Goal: Task Accomplishment & Management: Manage account settings

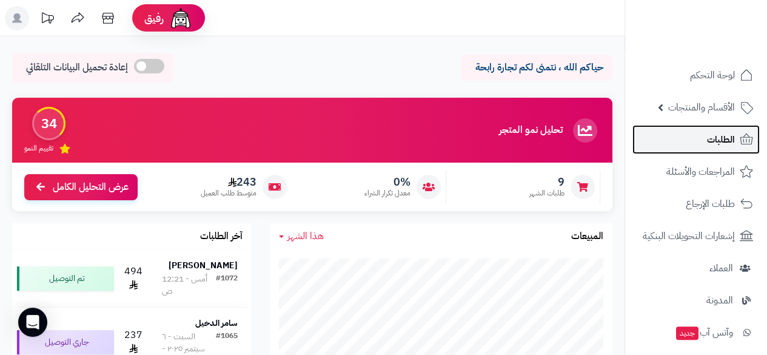
click at [684, 143] on link "الطلبات" at bounding box center [696, 139] width 127 height 29
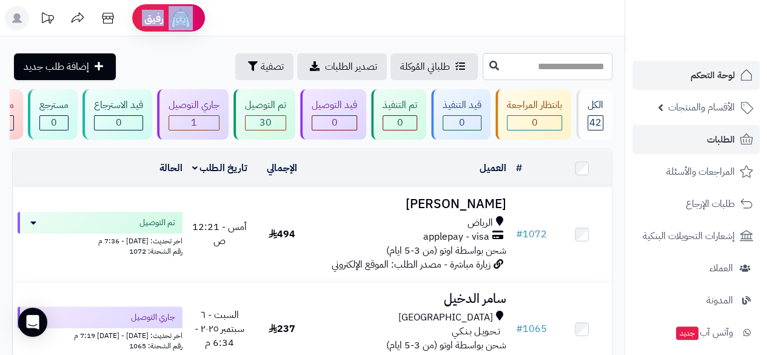
drag, startPoint x: 766, startPoint y: 30, endPoint x: 766, endPoint y: 64, distance: 33.4
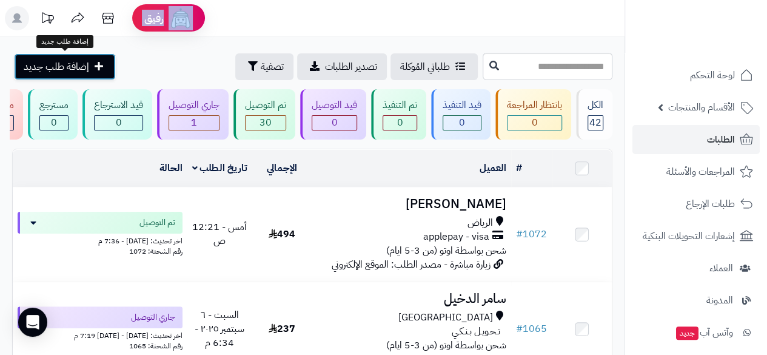
click at [95, 56] on link "إضافة طلب جديد" at bounding box center [65, 66] width 102 height 27
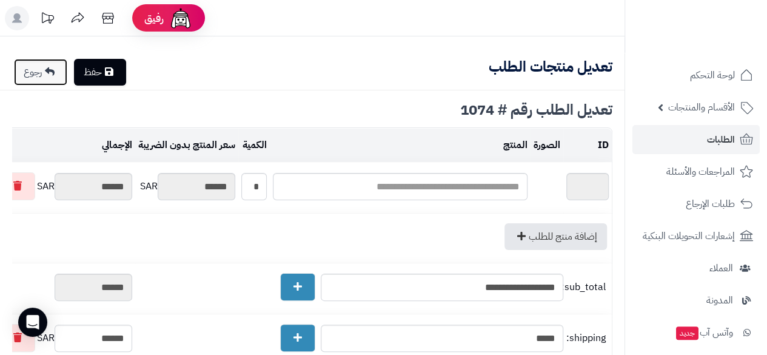
click at [32, 72] on link "رجوع" at bounding box center [40, 72] width 53 height 27
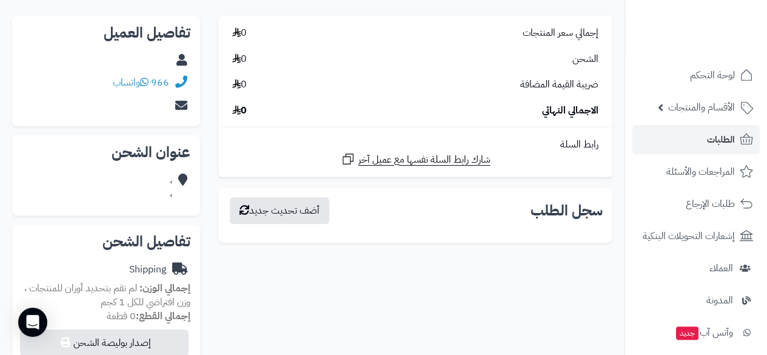
scroll to position [137, 0]
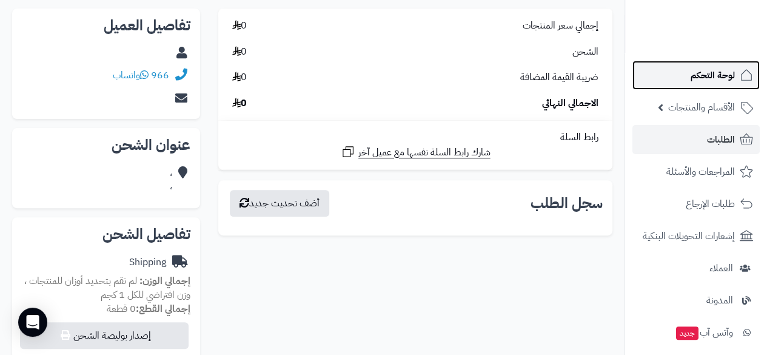
click at [693, 76] on span "لوحة التحكم" at bounding box center [713, 75] width 44 height 17
